Goal: Information Seeking & Learning: Learn about a topic

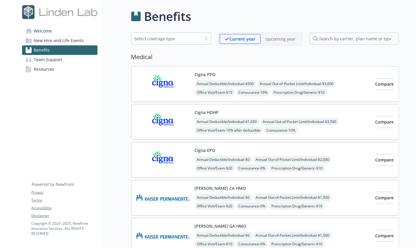
click at [35, 32] on span "Welcome" at bounding box center [43, 31] width 18 height 10
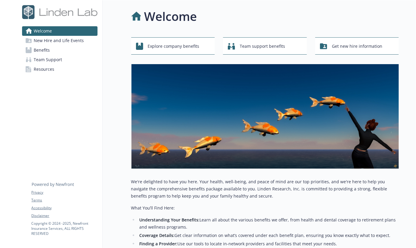
click at [52, 41] on span "New Hire and Life Events" at bounding box center [59, 41] width 50 height 10
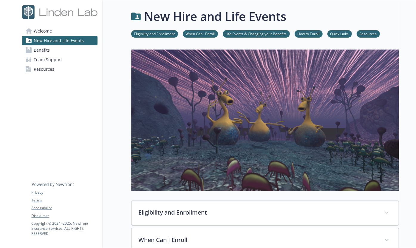
click at [41, 33] on span "Welcome" at bounding box center [43, 31] width 18 height 10
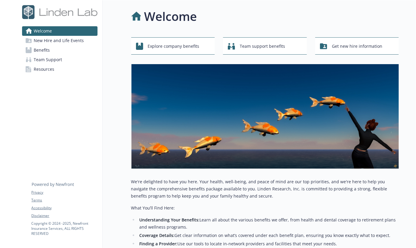
click at [44, 38] on span "New Hire and Life Events" at bounding box center [59, 41] width 50 height 10
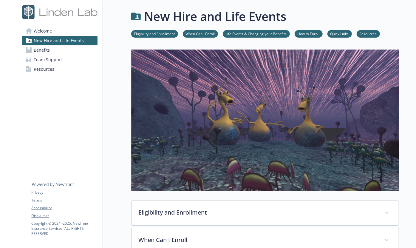
click at [53, 29] on link "Welcome" at bounding box center [59, 31] width 75 height 10
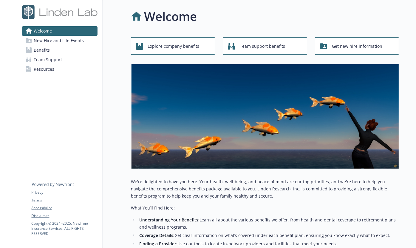
click at [62, 39] on span "New Hire and Life Events" at bounding box center [59, 41] width 50 height 10
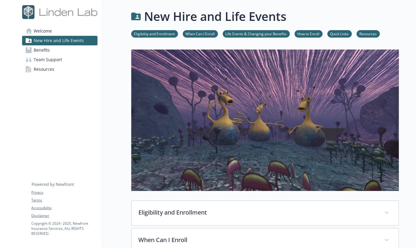
click at [48, 49] on span "Benefits" at bounding box center [42, 50] width 16 height 10
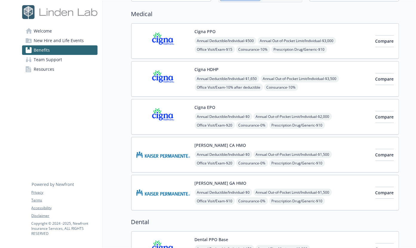
scroll to position [37, 0]
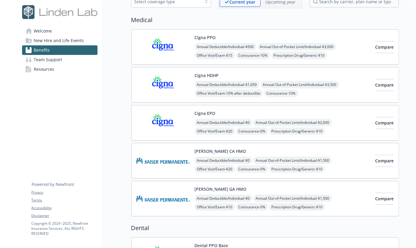
click at [145, 46] on img at bounding box center [163, 46] width 54 height 25
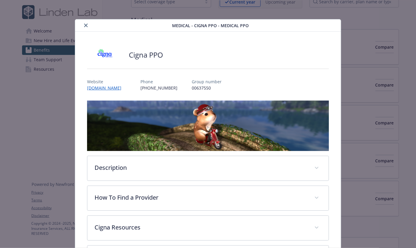
scroll to position [18, 0]
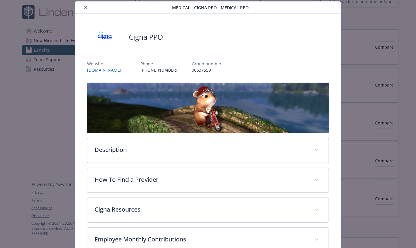
click at [85, 7] on icon "close" at bounding box center [86, 8] width 4 height 4
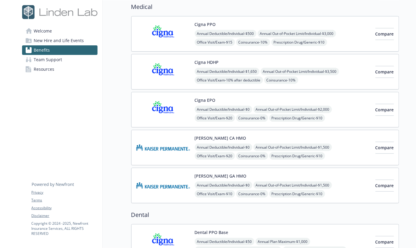
scroll to position [110, 0]
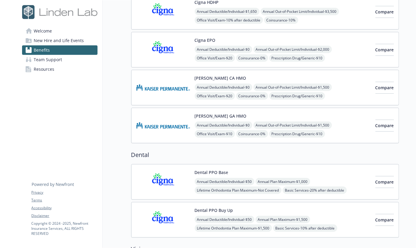
click at [155, 91] on img at bounding box center [163, 87] width 54 height 25
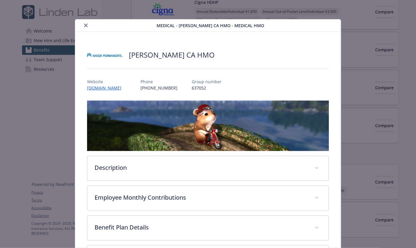
scroll to position [18, 0]
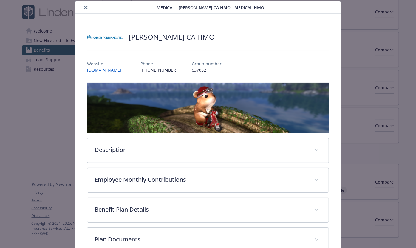
drag, startPoint x: 84, startPoint y: 7, endPoint x: 86, endPoint y: 11, distance: 4.8
click at [84, 7] on icon "close" at bounding box center [86, 8] width 4 height 4
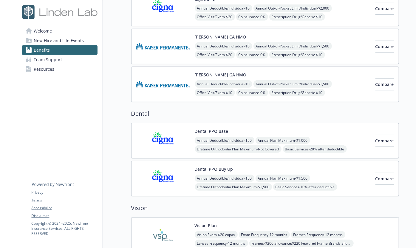
click at [156, 142] on img at bounding box center [163, 140] width 54 height 25
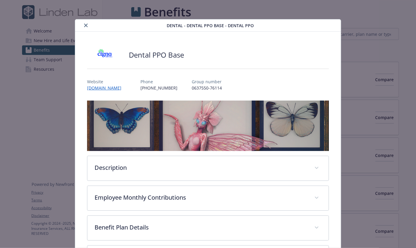
scroll to position [151, 0]
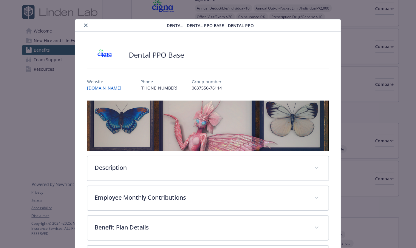
click at [86, 26] on icon "close" at bounding box center [86, 26] width 4 height 4
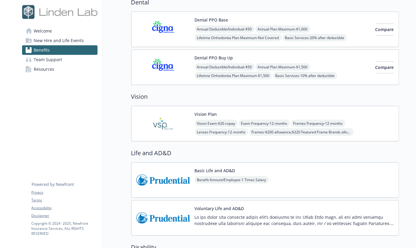
click at [164, 121] on img at bounding box center [163, 123] width 54 height 25
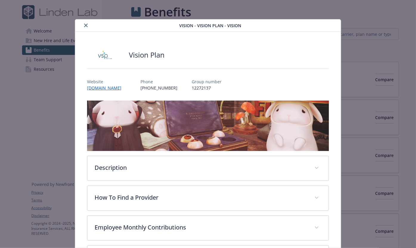
scroll to position [262, 0]
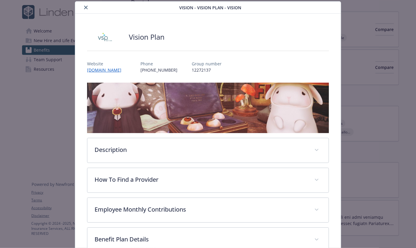
click at [84, 9] on icon "close" at bounding box center [86, 8] width 4 height 4
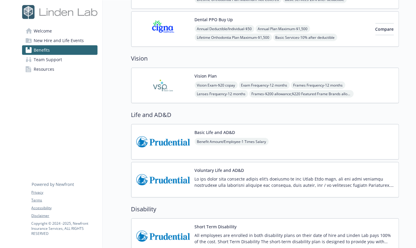
click at [163, 141] on img at bounding box center [163, 141] width 54 height 25
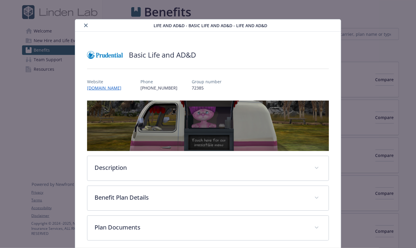
scroll to position [301, 0]
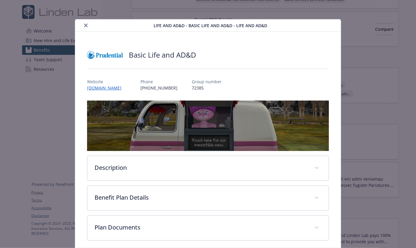
click at [85, 26] on icon "close" at bounding box center [86, 26] width 4 height 4
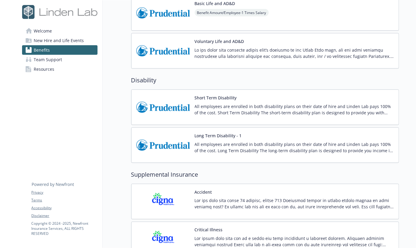
click at [169, 105] on img at bounding box center [163, 107] width 54 height 25
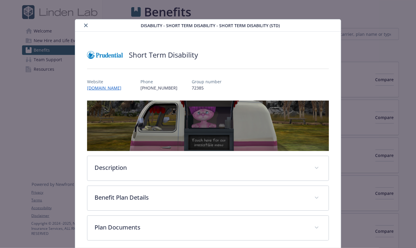
scroll to position [429, 0]
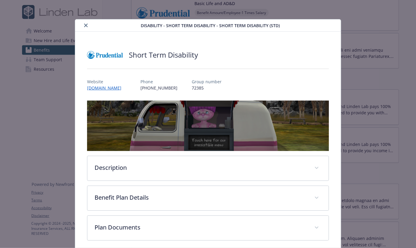
click at [85, 25] on icon "close" at bounding box center [86, 26] width 4 height 4
